Goal: Check status: Check status

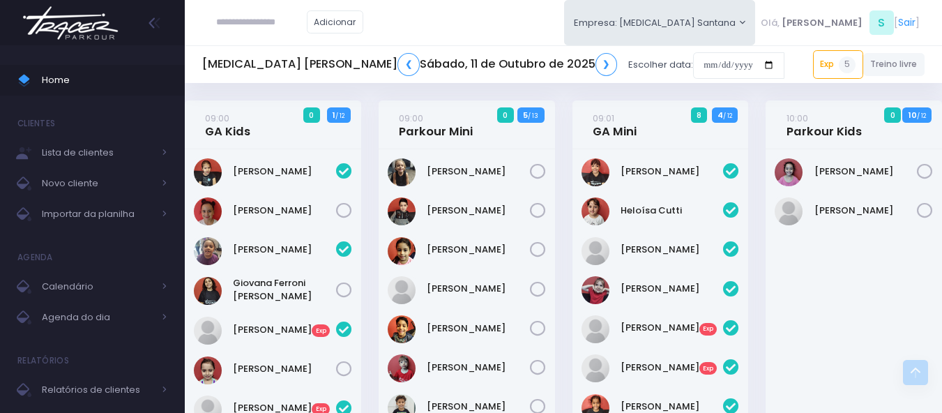
scroll to position [418, 0]
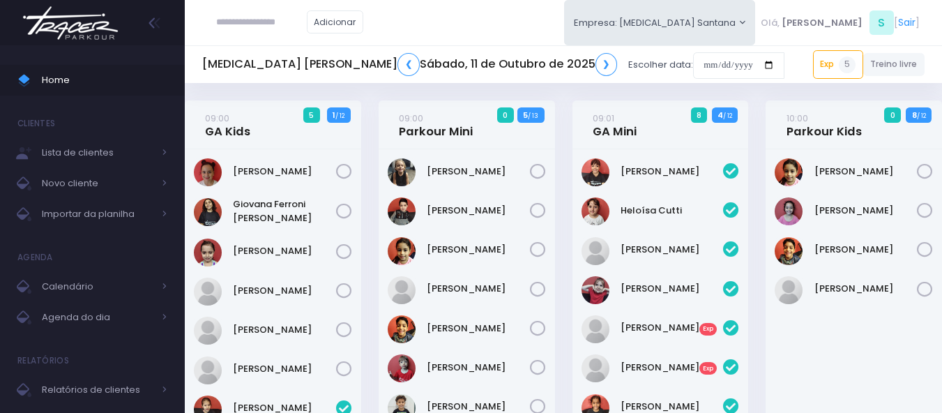
click at [82, 18] on img at bounding box center [70, 23] width 106 height 49
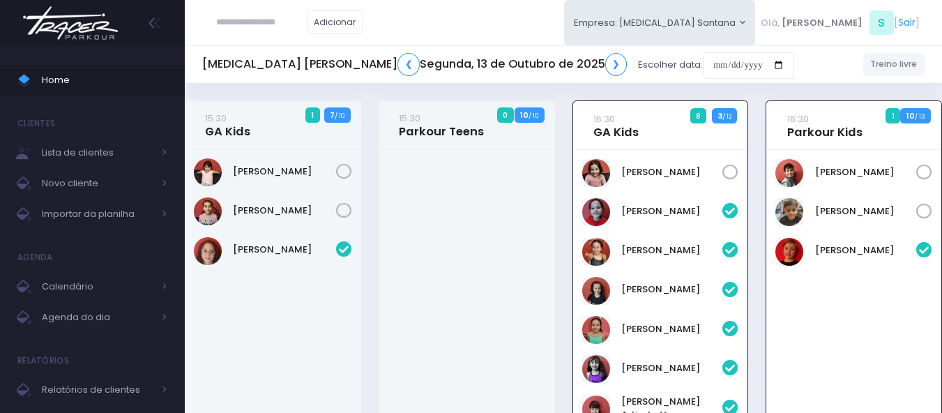
click at [278, 77] on div "T3 Santana ❮ Segunda, 13 de Outubro de 2025 ❯ Escolher data:" at bounding box center [498, 65] width 592 height 32
click at [397, 68] on link "❮" at bounding box center [408, 64] width 22 height 23
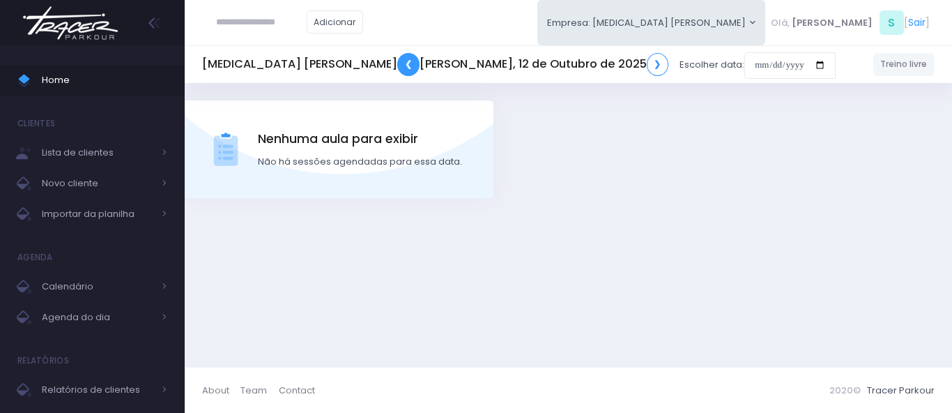
click at [397, 68] on link "❮" at bounding box center [408, 64] width 22 height 23
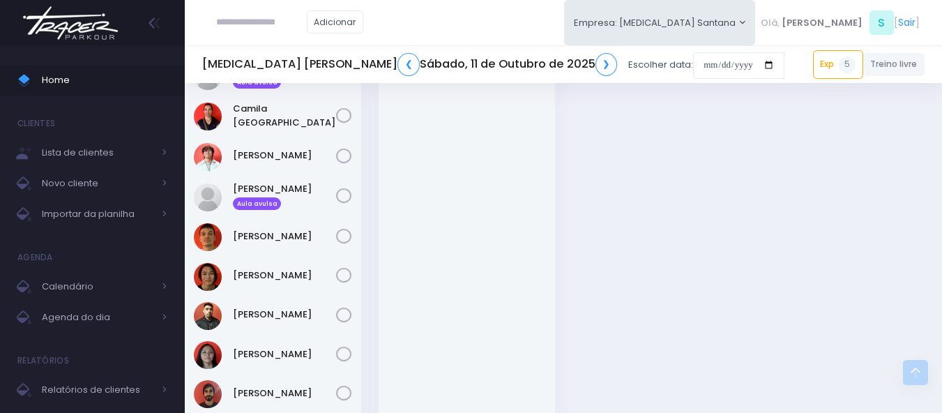
scroll to position [1944, 0]
